Goal: Find specific page/section: Find specific page/section

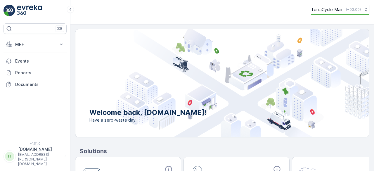
click at [323, 7] on p "TerraCycle-Main" at bounding box center [327, 10] width 32 height 6
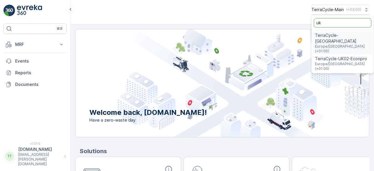
type input "uk"
click at [339, 56] on span "TerraCycle-UK02-Econpro" at bounding box center [342, 59] width 55 height 6
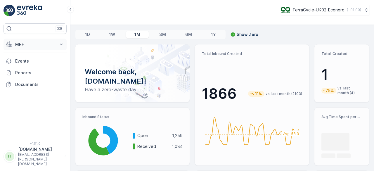
click at [20, 46] on p "MRF" at bounding box center [35, 45] width 40 height 6
